Goal: Browse casually

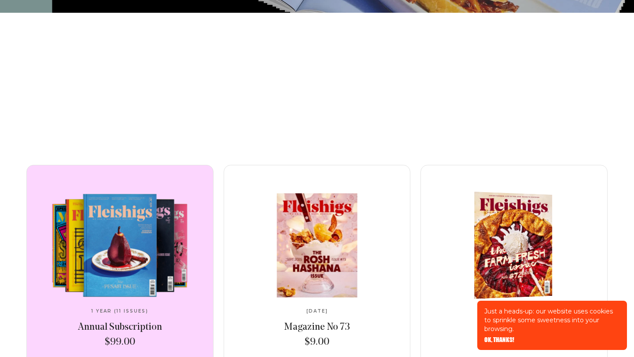
scroll to position [253, 0]
